Goal: Task Accomplishment & Management: Manage account settings

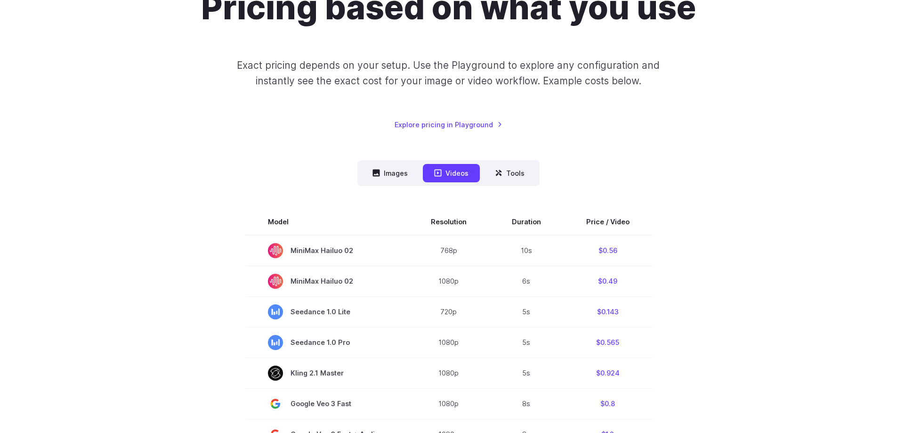
scroll to position [145, 0]
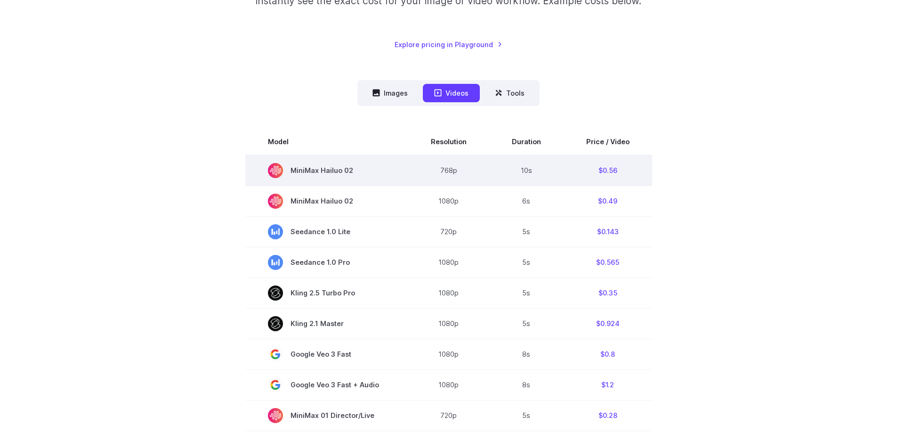
scroll to position [193, 0]
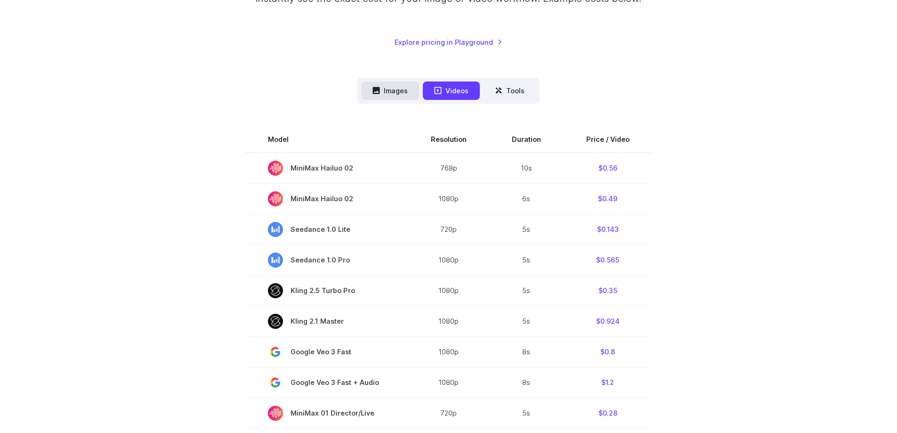
click at [390, 95] on button "Images" at bounding box center [390, 90] width 58 height 18
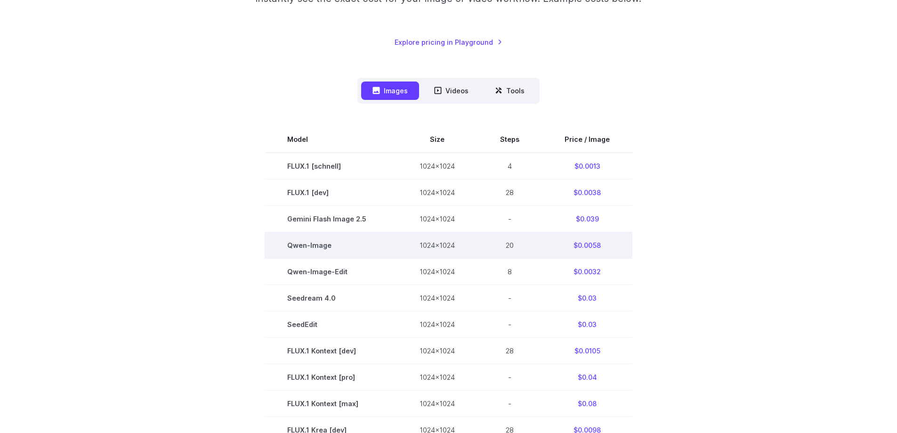
click at [323, 246] on td "Qwen-Image" at bounding box center [331, 245] width 132 height 26
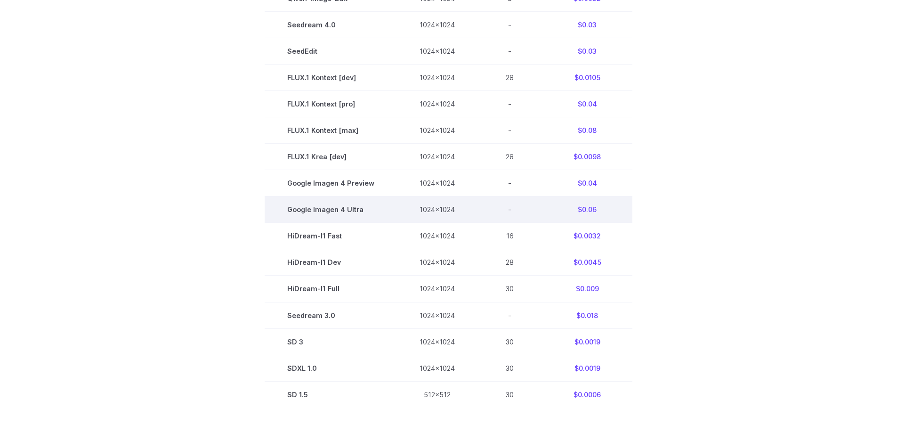
scroll to position [471, 0]
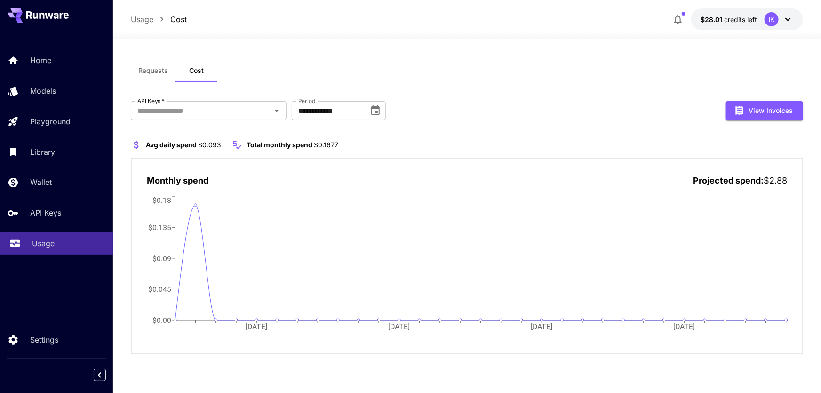
click at [40, 244] on p "Usage" at bounding box center [43, 243] width 23 height 11
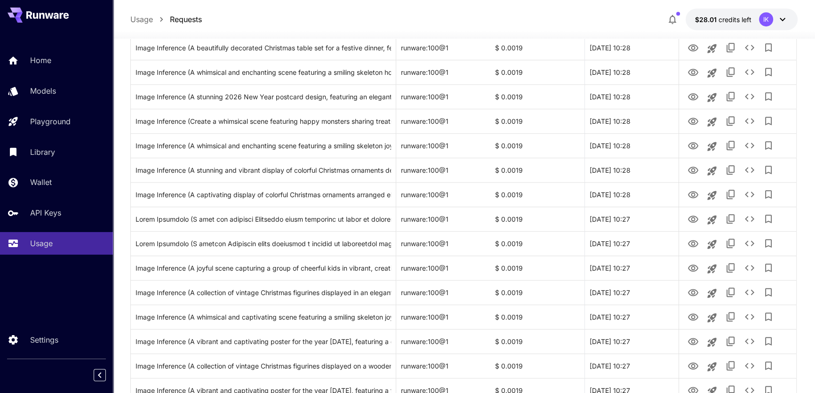
scroll to position [1069, 0]
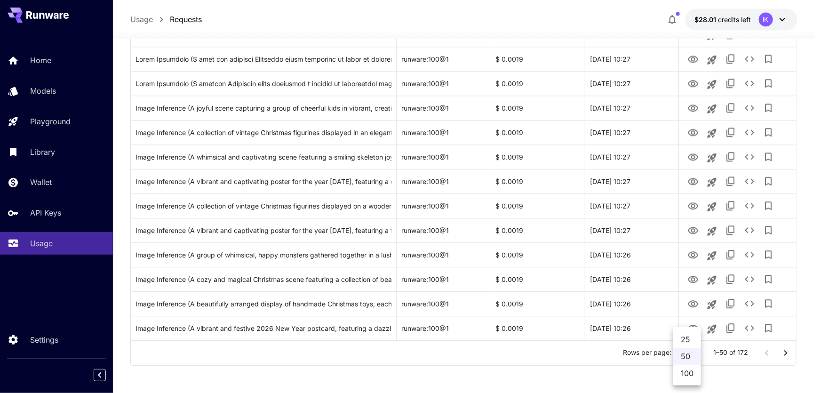
click at [692, 376] on li "100" at bounding box center [688, 373] width 28 height 17
type input "***"
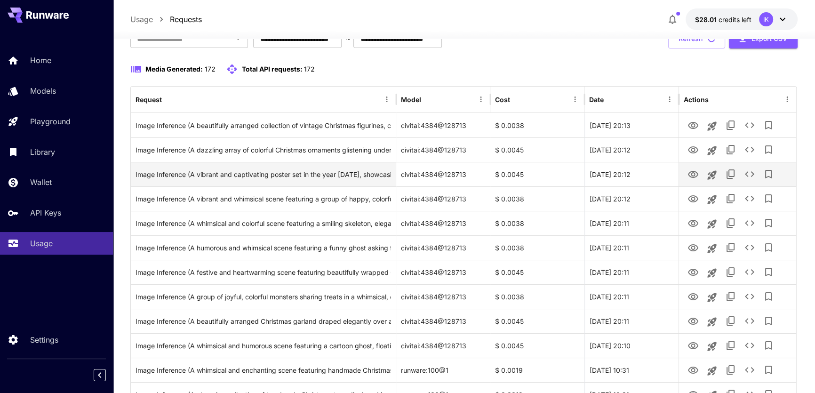
scroll to position [42, 0]
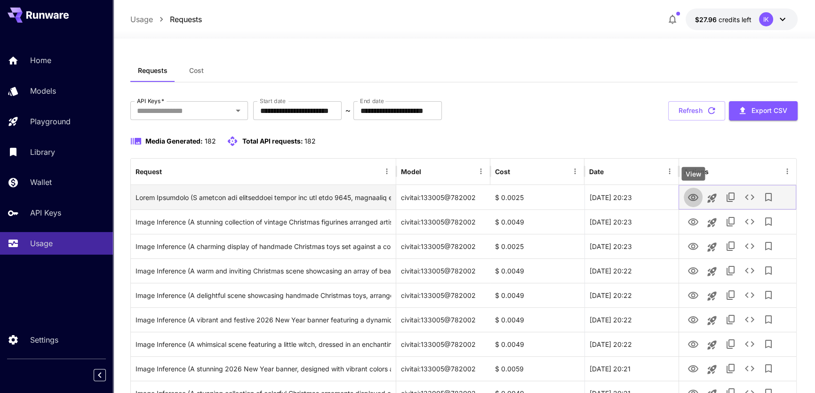
click at [695, 199] on icon "View" at bounding box center [693, 197] width 11 height 11
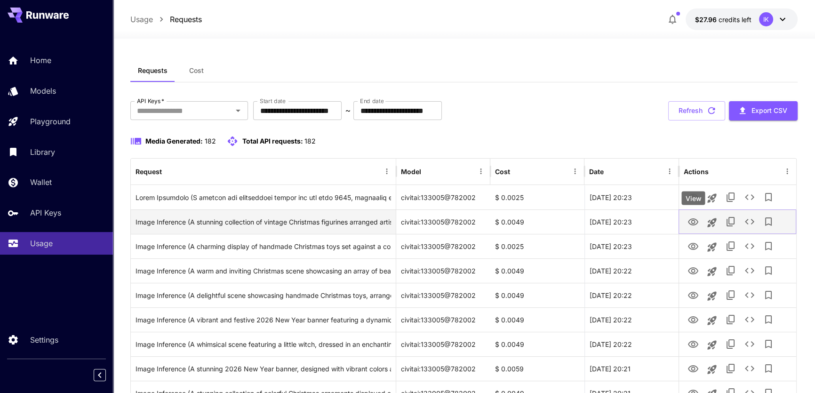
click at [690, 220] on icon "View" at bounding box center [693, 221] width 10 height 7
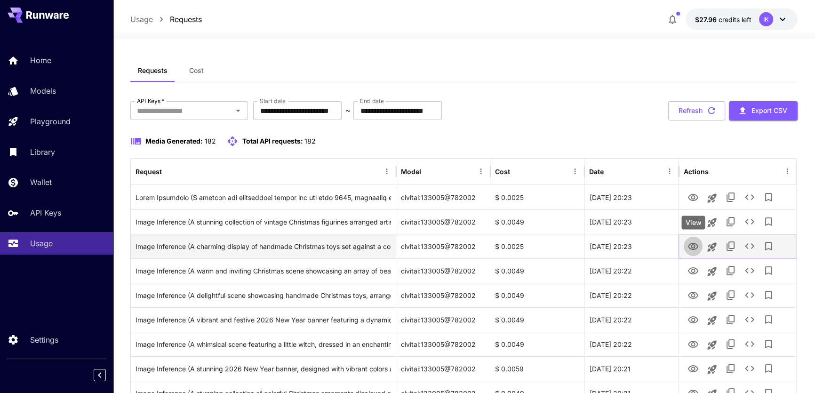
click at [691, 246] on icon "View" at bounding box center [693, 246] width 11 height 11
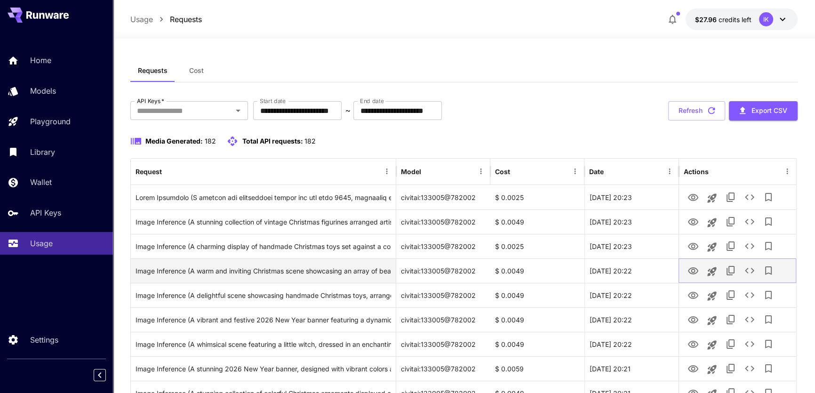
click at [692, 268] on icon "View" at bounding box center [693, 270] width 10 height 7
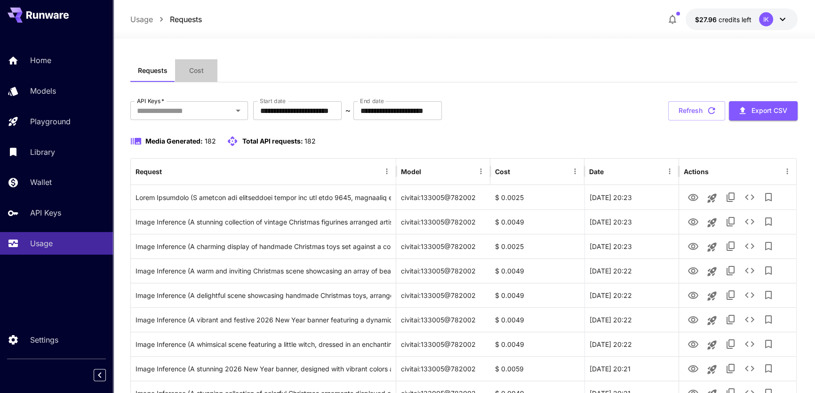
click at [199, 71] on span "Cost" at bounding box center [196, 70] width 15 height 8
